Goal: Information Seeking & Learning: Check status

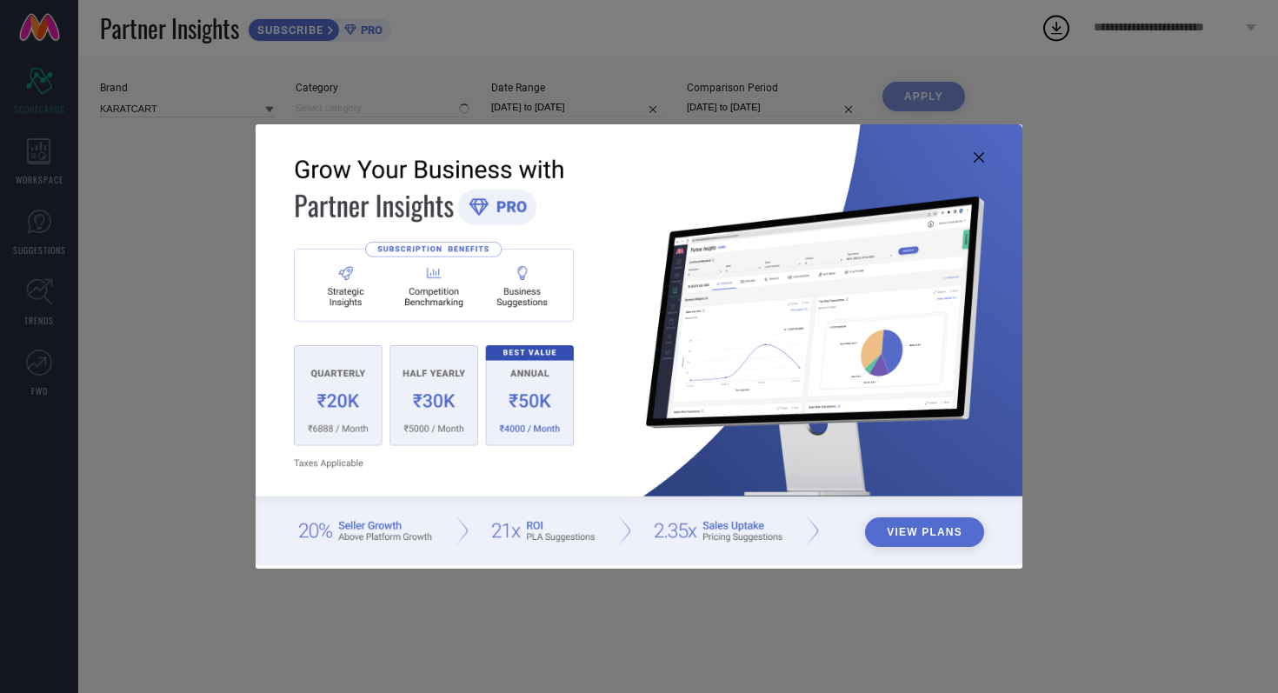
type input "All"
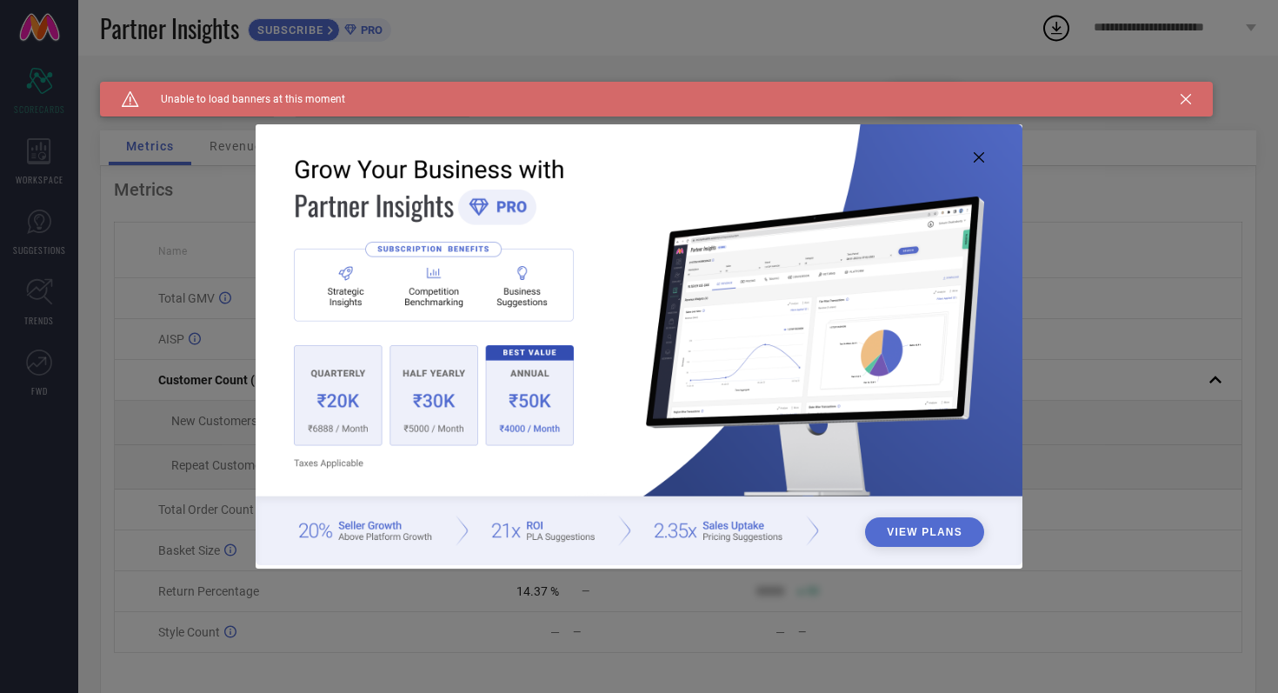
click at [984, 157] on icon at bounding box center [979, 157] width 10 height 10
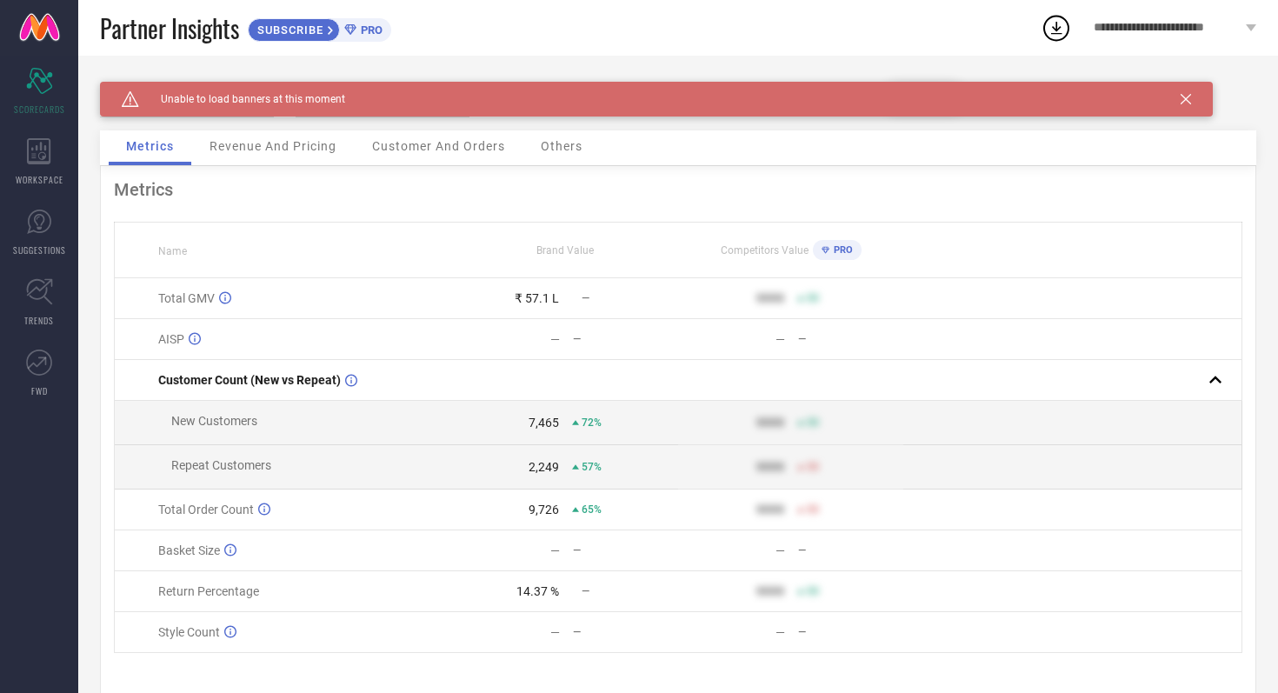
click at [1186, 98] on icon at bounding box center [1186, 99] width 10 height 10
